Goal: Information Seeking & Learning: Learn about a topic

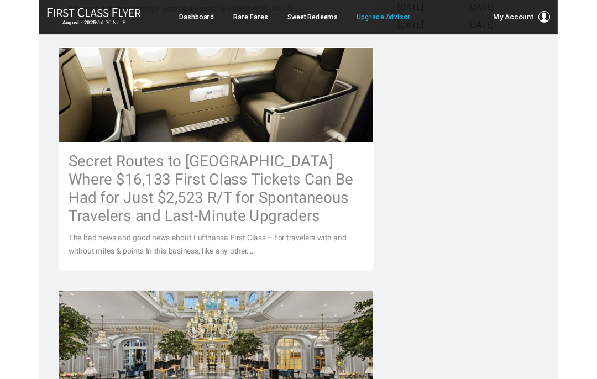
scroll to position [567, 0]
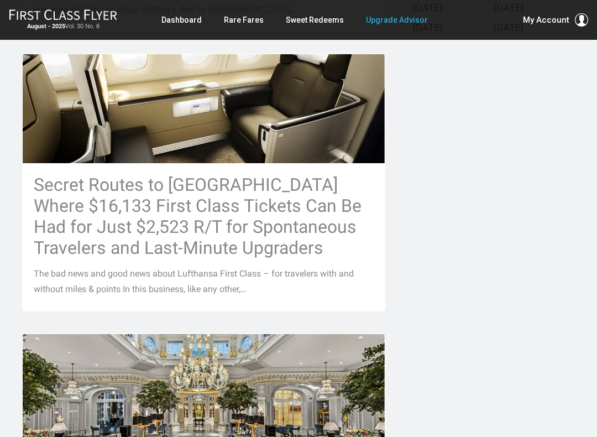
click at [65, 184] on h3 "Secret Routes to [GEOGRAPHIC_DATA] Where $16,133 First Class Tickets Can Be Had…" at bounding box center [204, 216] width 340 height 84
click at [52, 174] on h3 "Secret Routes to [GEOGRAPHIC_DATA] Where $16,133 First Class Tickets Can Be Had…" at bounding box center [204, 216] width 340 height 84
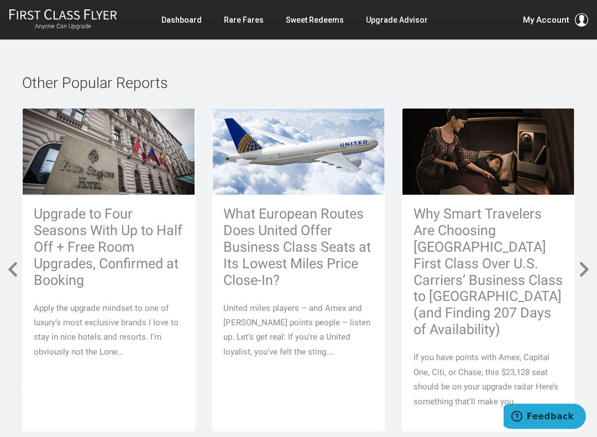
scroll to position [5589, 0]
click at [479, 300] on h3 "Why Smart Travelers Are Choosing [GEOGRAPHIC_DATA] First Class Over U.S. Carrie…" at bounding box center [489, 272] width 150 height 132
click at [488, 270] on h3 "Why Smart Travelers Are Choosing [GEOGRAPHIC_DATA] First Class Over U.S. Carrie…" at bounding box center [489, 272] width 150 height 132
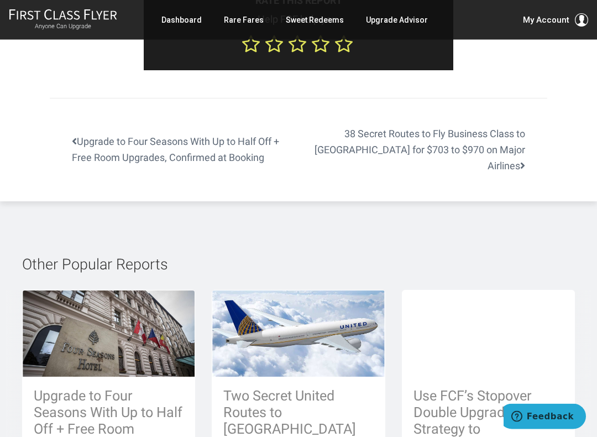
scroll to position [3117, 0]
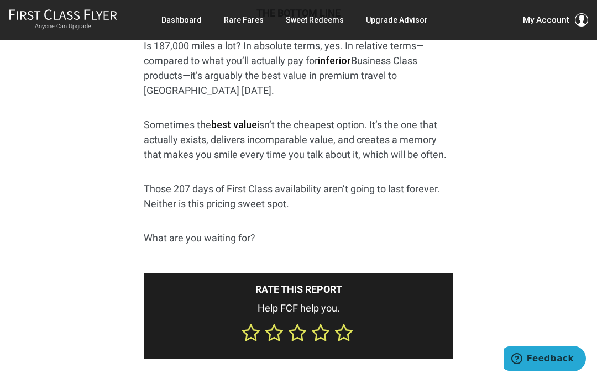
scroll to position [2825, 0]
